Goal: Task Accomplishment & Management: Use online tool/utility

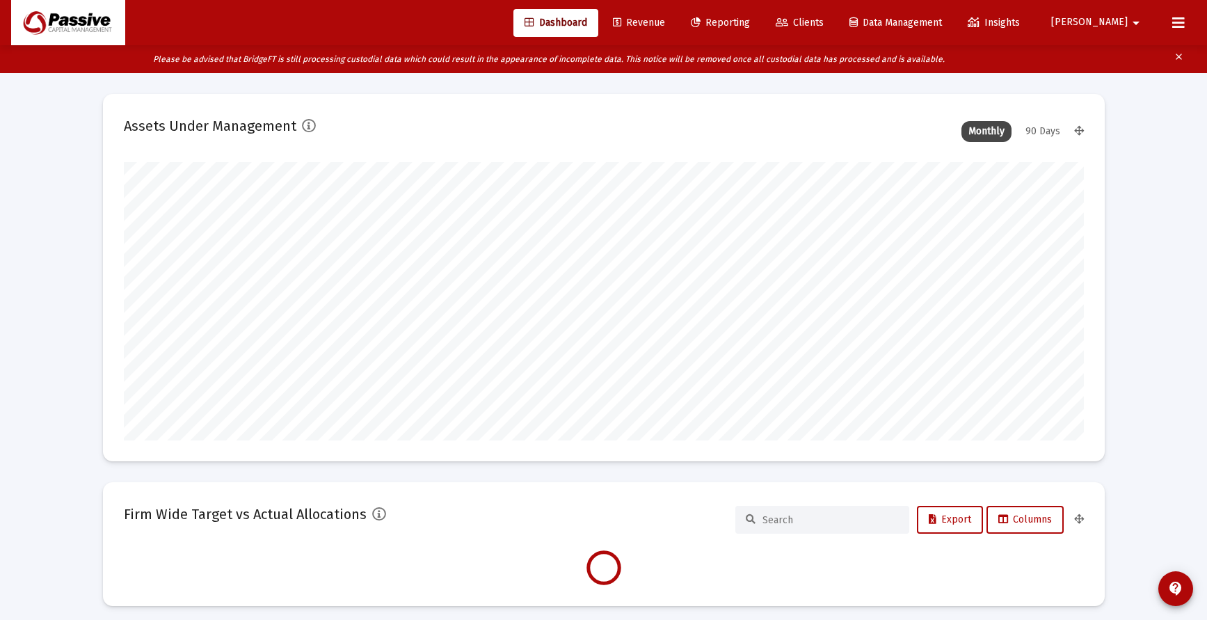
type input "[DATE]"
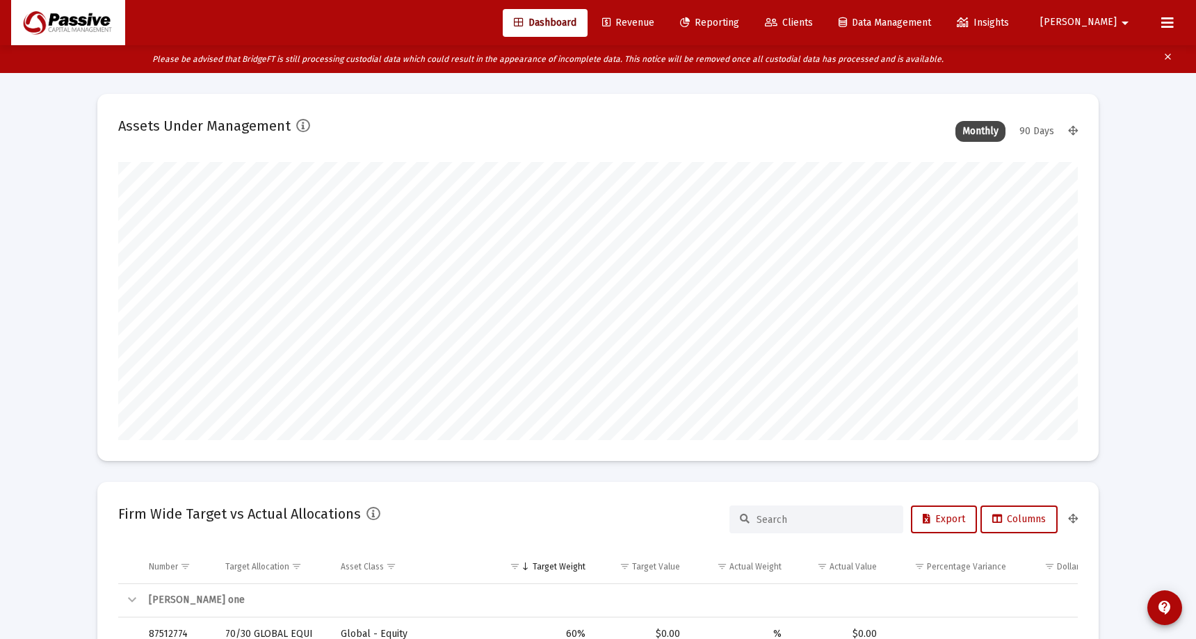
click at [739, 26] on span "Reporting" at bounding box center [709, 23] width 59 height 12
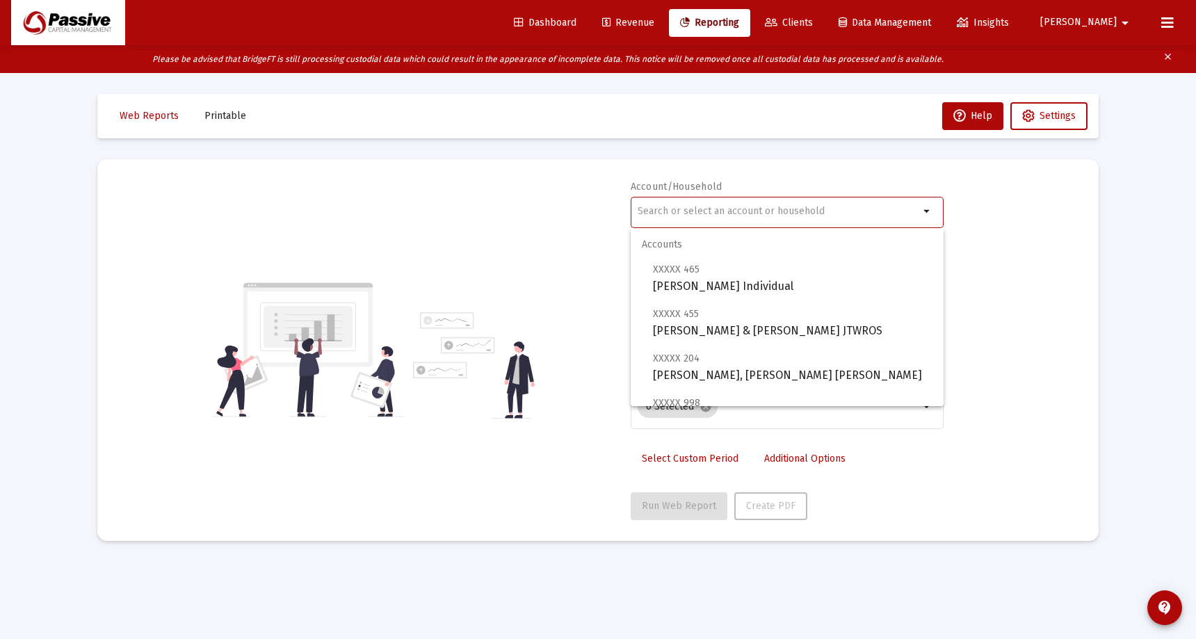
click at [687, 211] on input "text" at bounding box center [779, 211] width 282 height 11
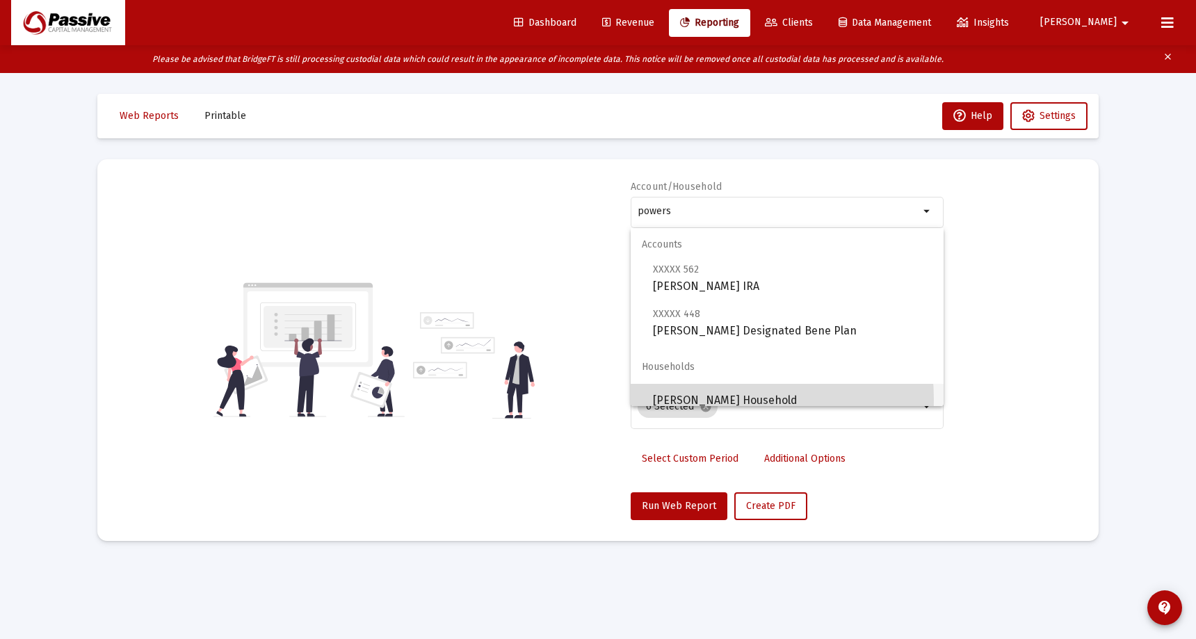
click at [702, 400] on span "[PERSON_NAME] Household" at bounding box center [793, 400] width 280 height 33
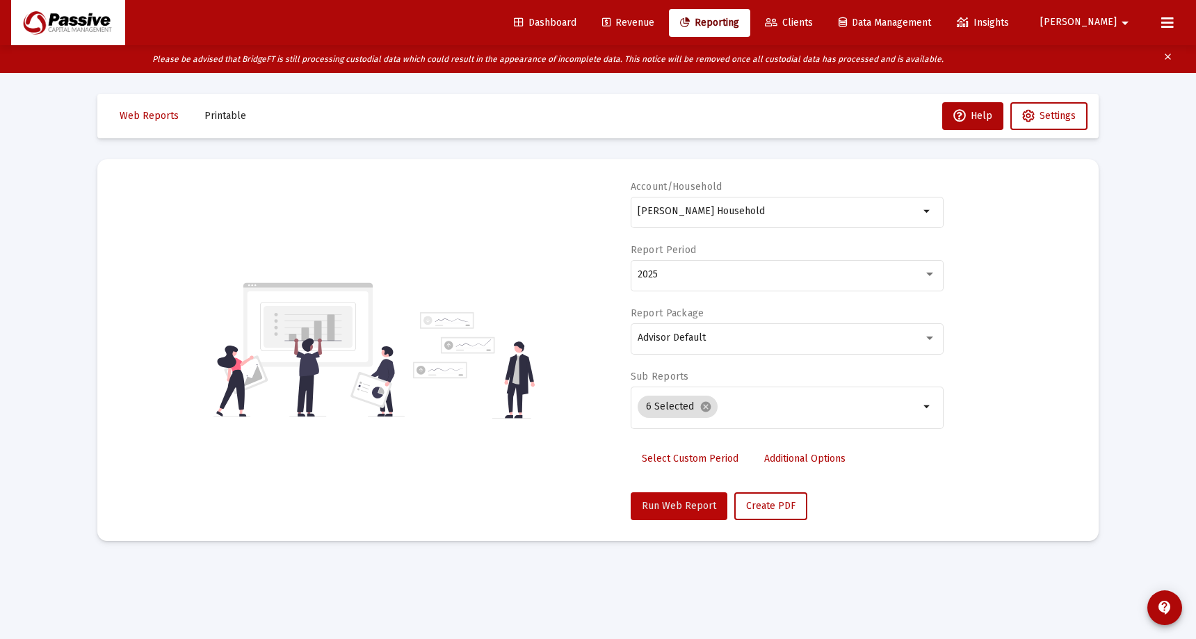
click at [688, 510] on span "Run Web Report" at bounding box center [679, 506] width 74 height 12
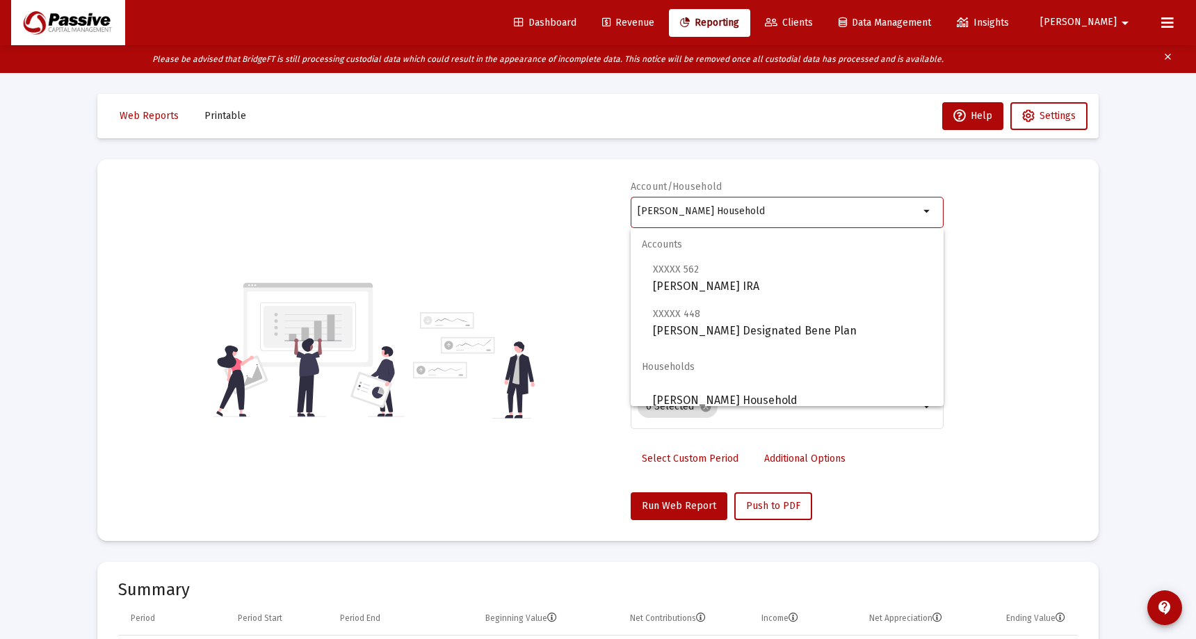
click at [772, 209] on input "[PERSON_NAME] Household" at bounding box center [779, 211] width 282 height 11
drag, startPoint x: 772, startPoint y: 209, endPoint x: 446, endPoint y: 202, distance: 325.5
click at [451, 205] on div "Account/[PERSON_NAME] Household arrow_drop_down Report Period 2025 Report Packa…" at bounding box center [598, 350] width 960 height 340
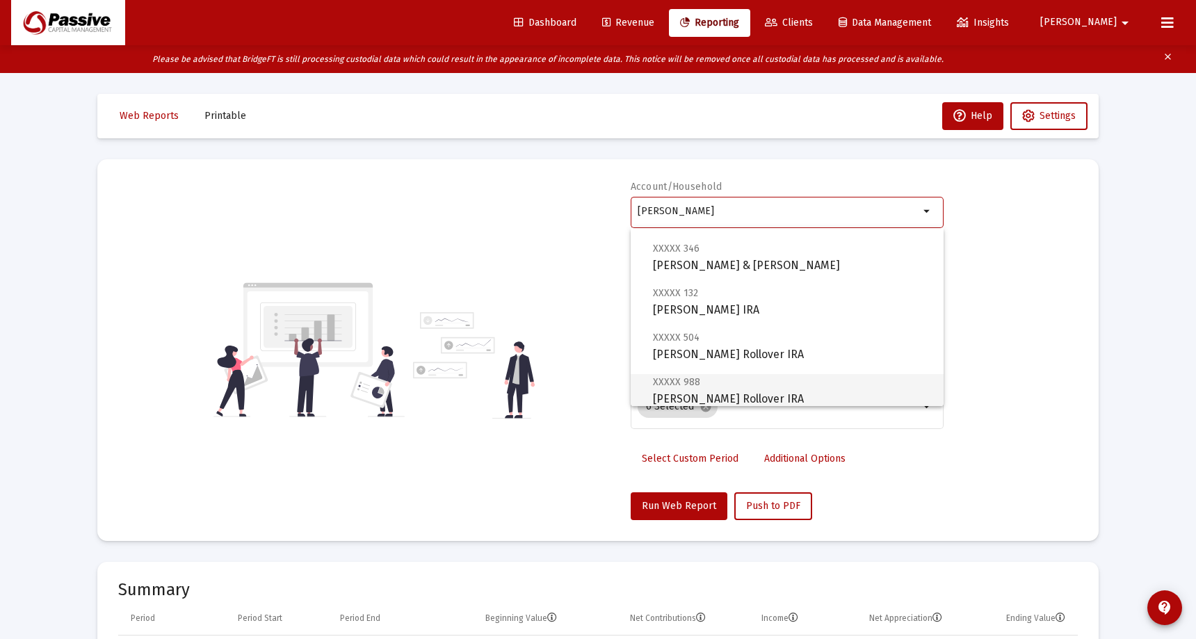
scroll to position [111, 0]
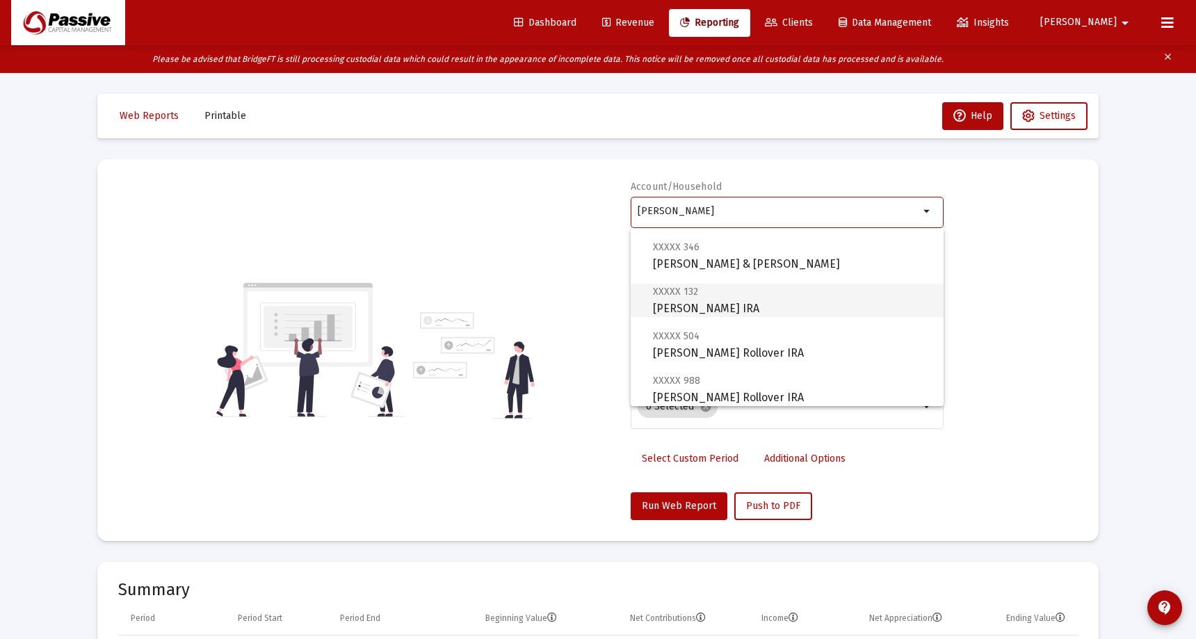
click at [756, 312] on span "XXXXX 132 [PERSON_NAME] IRA" at bounding box center [793, 300] width 280 height 34
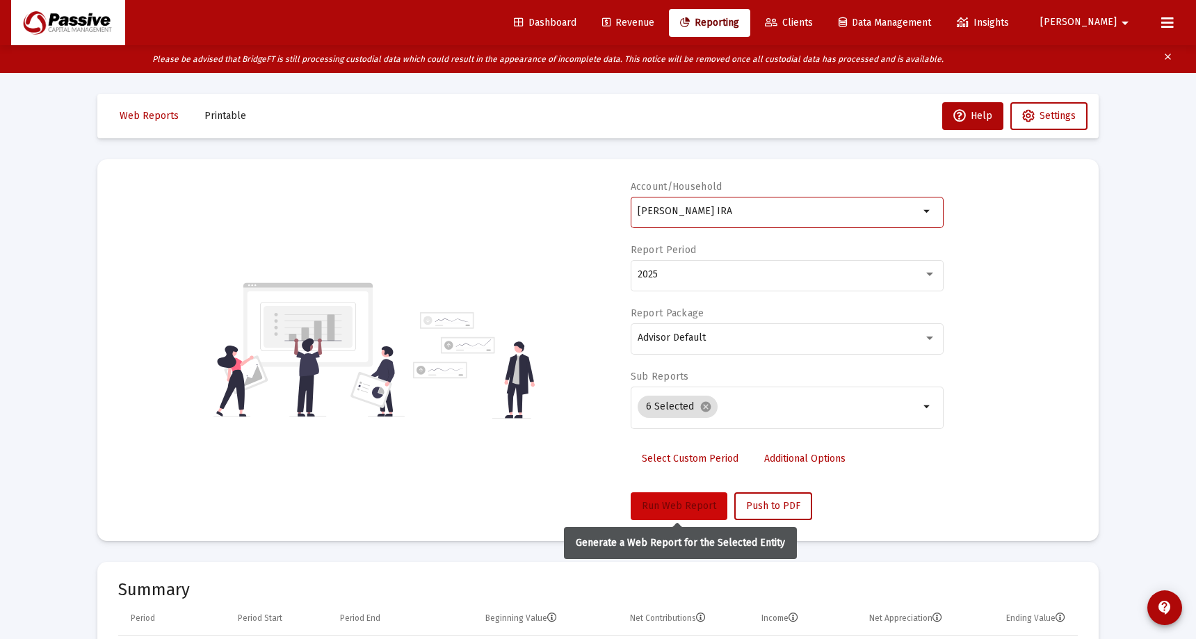
click at [687, 509] on span "Run Web Report" at bounding box center [679, 506] width 74 height 12
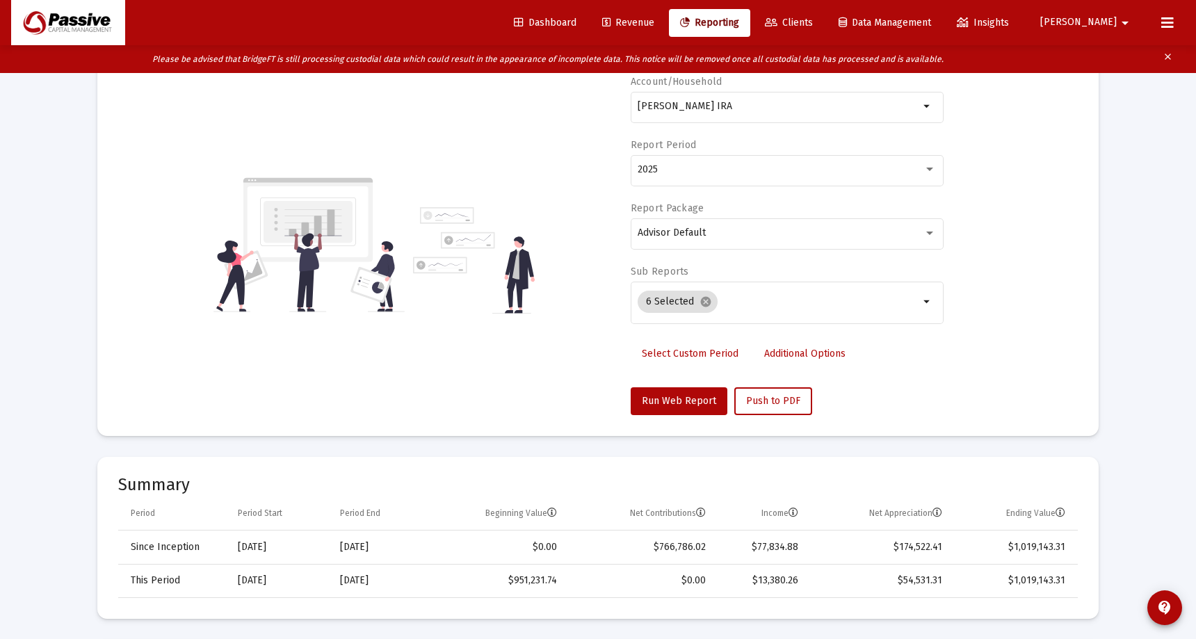
scroll to position [0, 0]
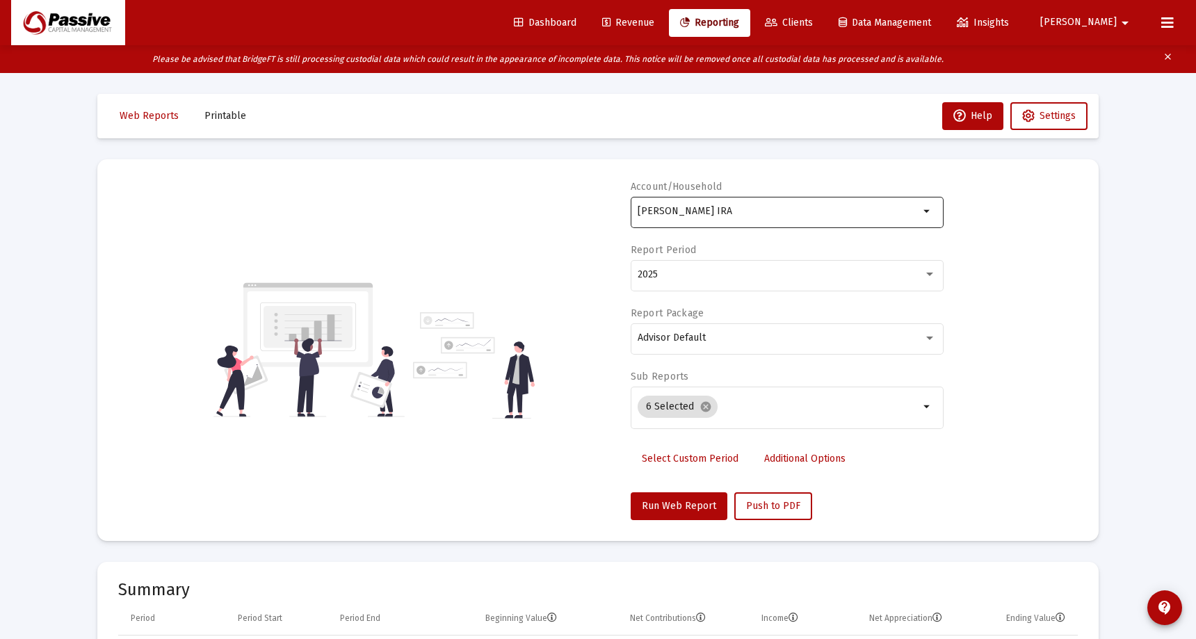
click at [926, 213] on mat-icon "arrow_drop_down" at bounding box center [927, 211] width 17 height 17
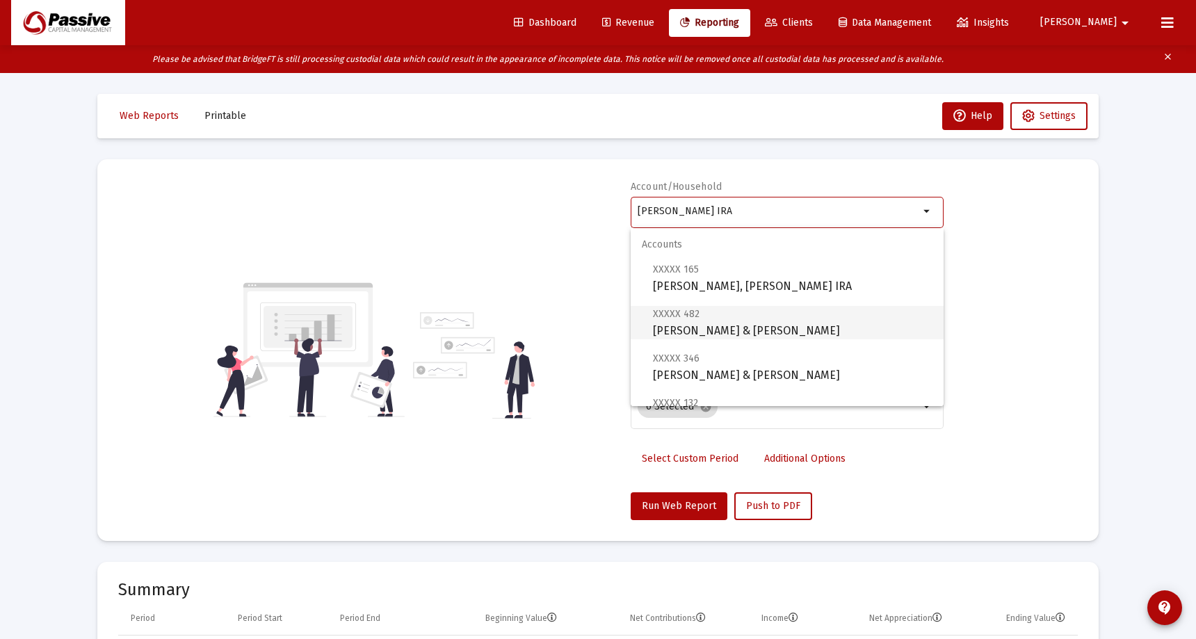
click at [760, 337] on span "XXXXX 482 [PERSON_NAME] & [PERSON_NAME]" at bounding box center [793, 322] width 280 height 34
type input "[PERSON_NAME] & [PERSON_NAME]"
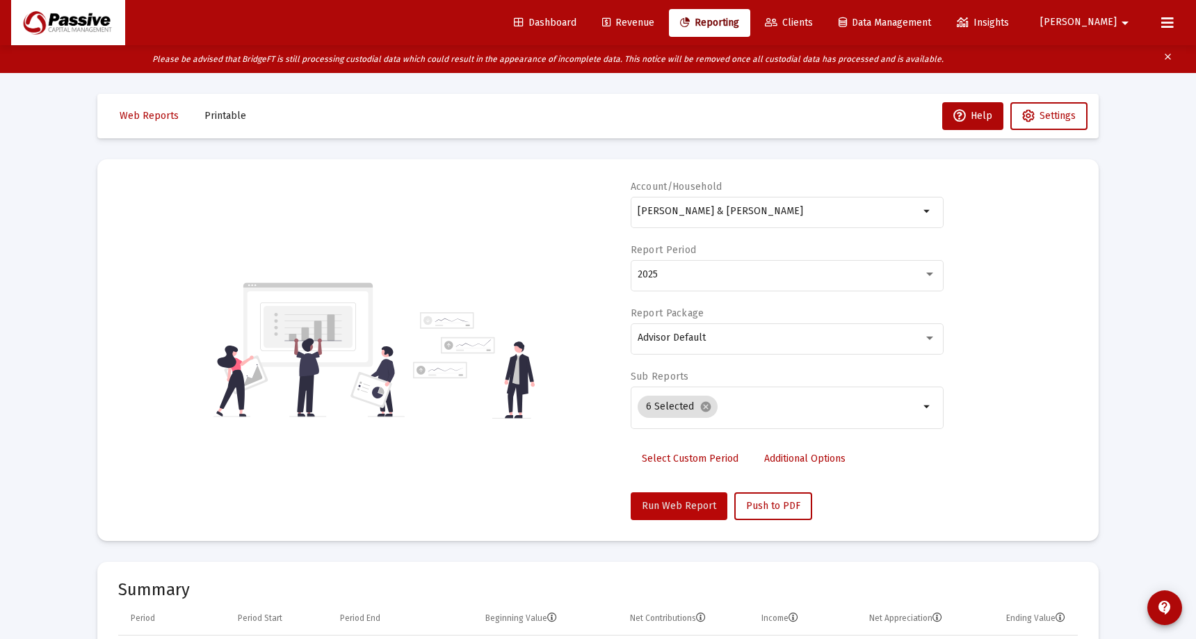
click at [684, 506] on span "Run Web Report" at bounding box center [679, 506] width 74 height 12
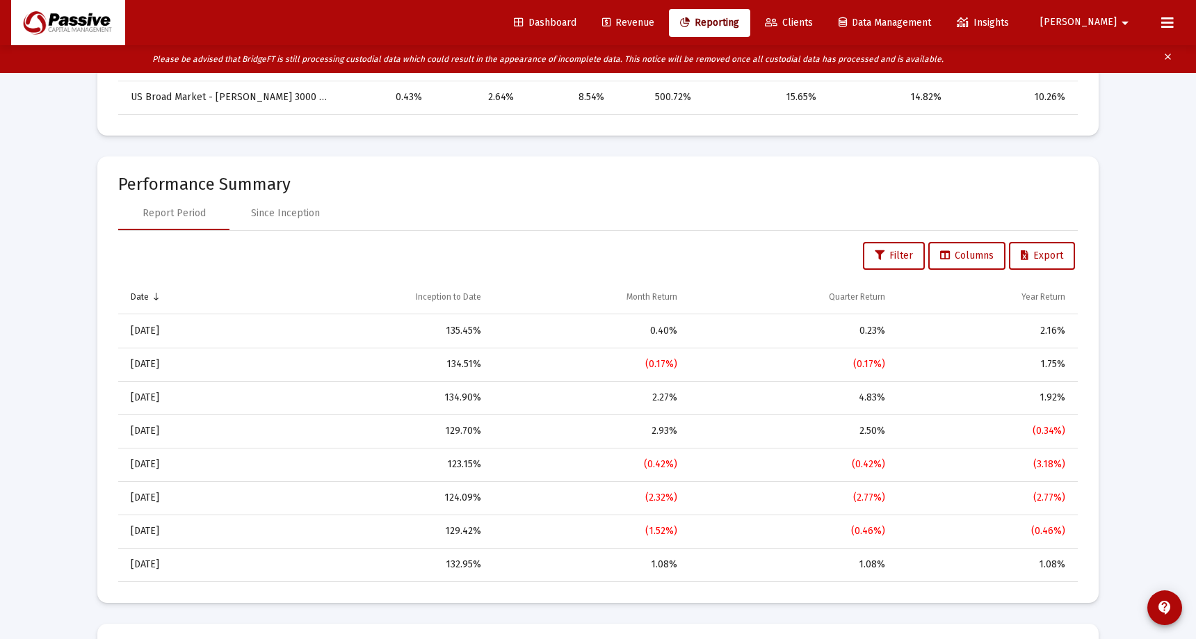
scroll to position [793, 0]
